Goal: Transaction & Acquisition: Purchase product/service

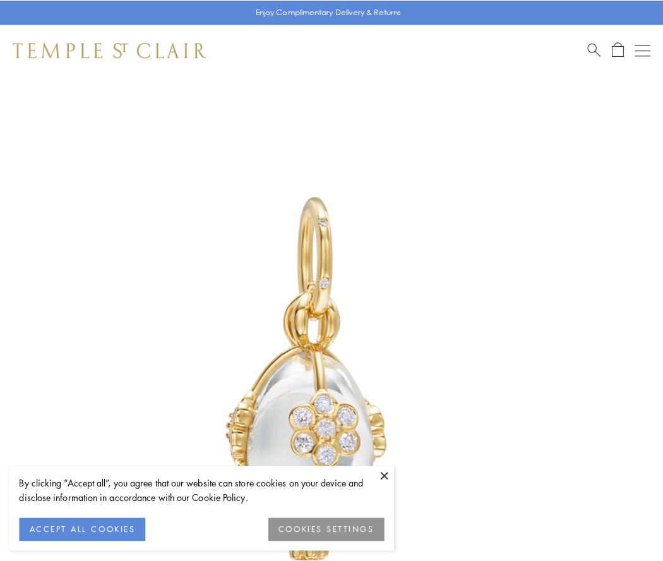
scroll to position [25, 0]
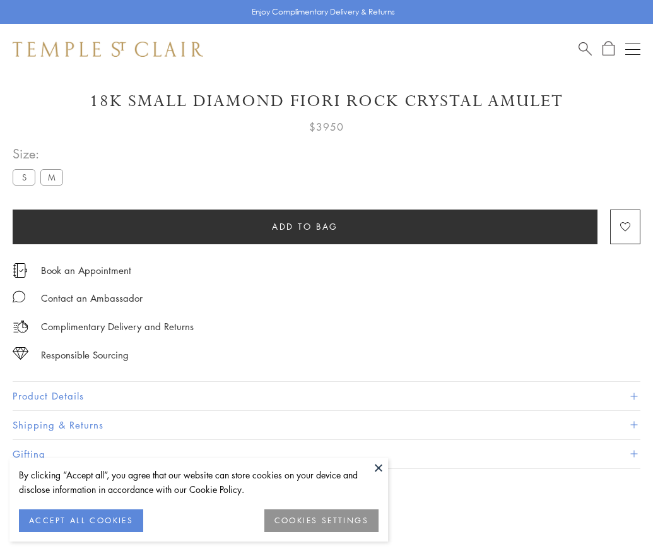
click at [305, 226] on span "Add to bag" at bounding box center [305, 227] width 66 height 14
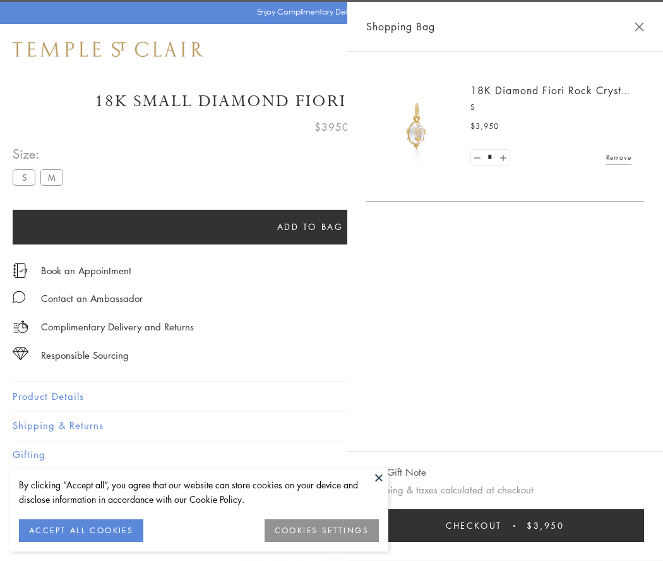
click at [502, 525] on span "Checkout" at bounding box center [474, 525] width 56 height 14
